Goal: Information Seeking & Learning: Understand process/instructions

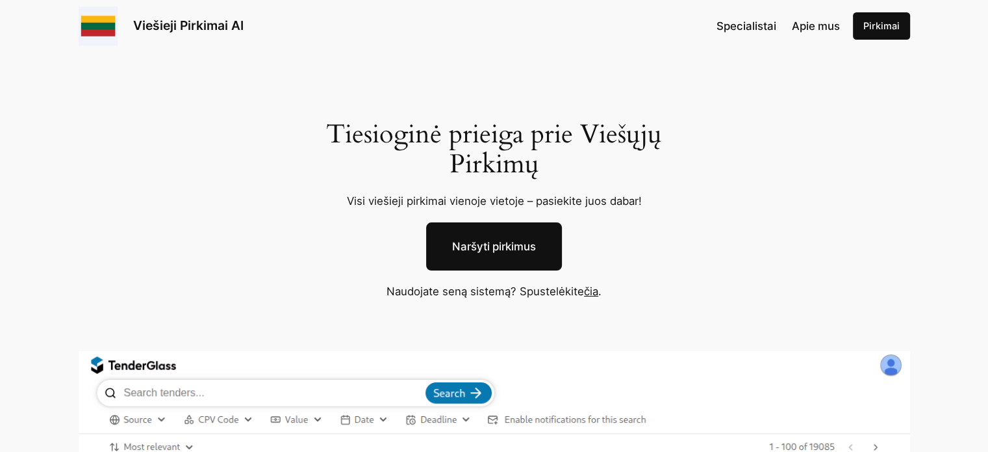
click at [754, 20] on span "Specialistai" at bounding box center [747, 25] width 60 height 13
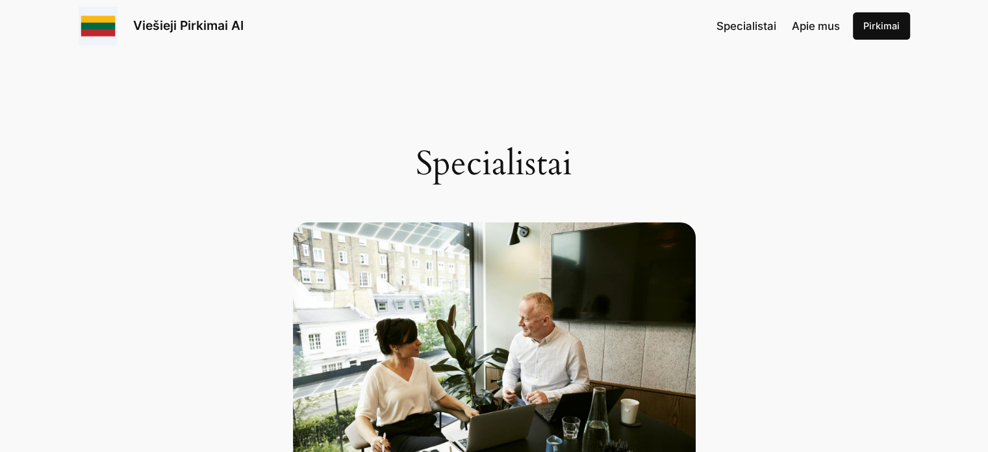
click at [819, 25] on span "Apie mus" at bounding box center [816, 25] width 48 height 13
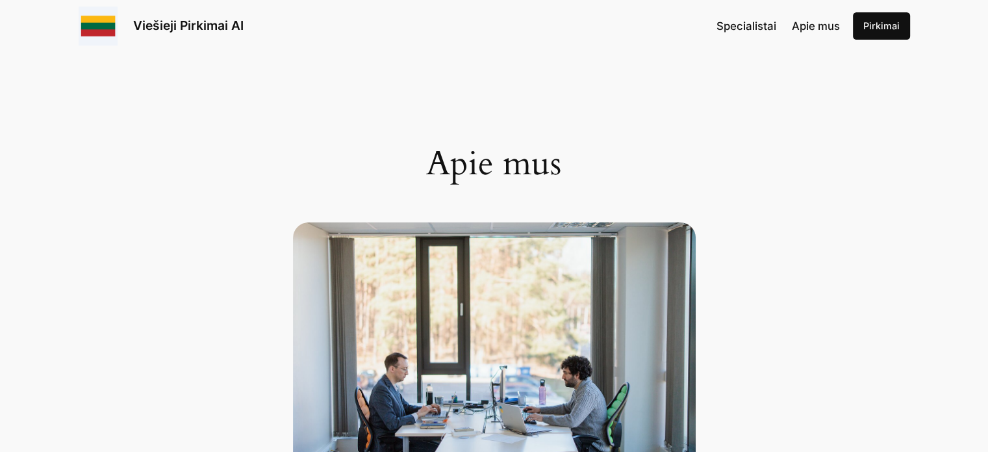
click at [876, 29] on link "Pirkimai" at bounding box center [881, 25] width 57 height 27
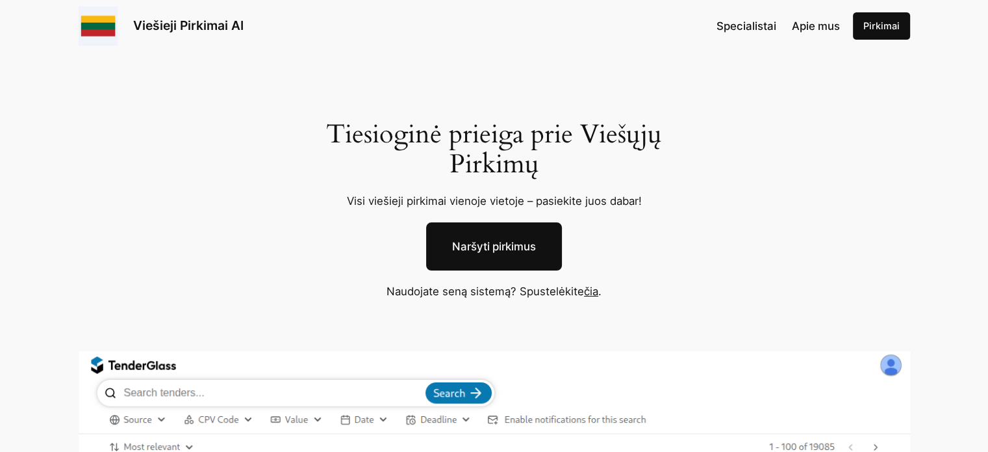
click at [593, 291] on link "čia" at bounding box center [591, 291] width 14 height 13
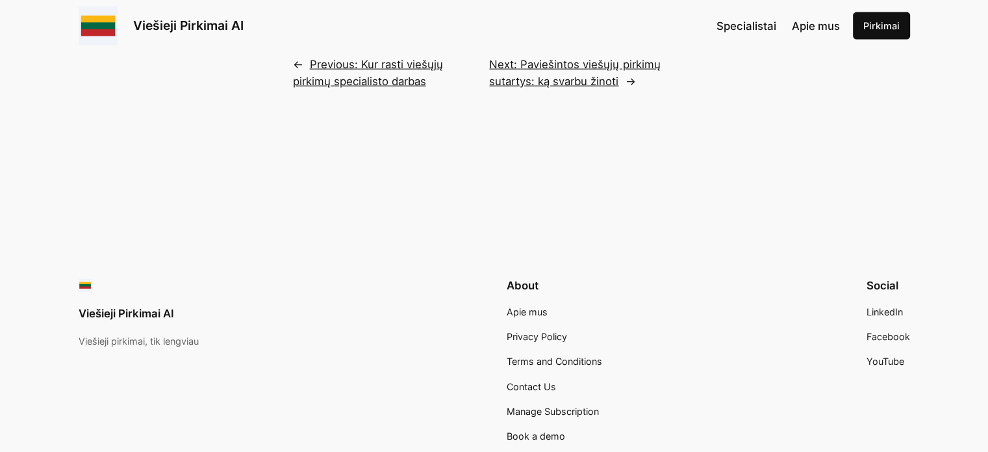
scroll to position [3000, 0]
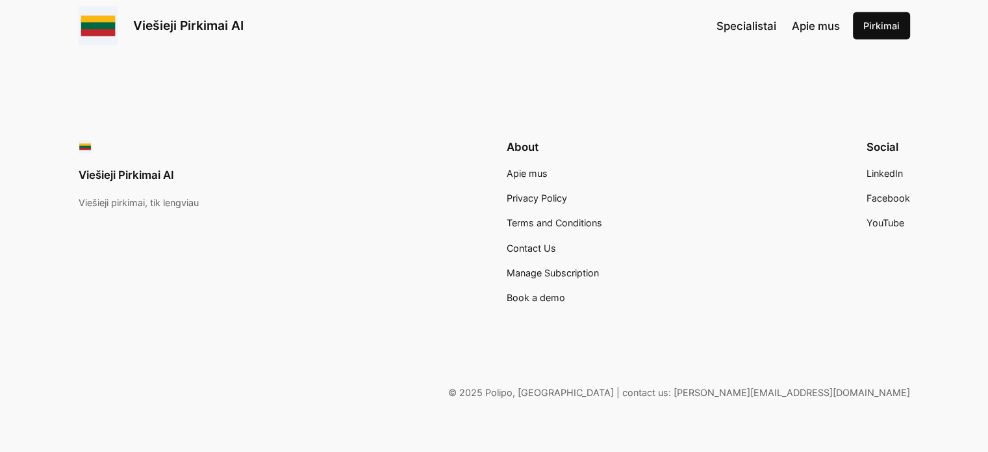
click at [568, 276] on span "Manage Subscription" at bounding box center [553, 272] width 92 height 11
